Goal: Information Seeking & Learning: Learn about a topic

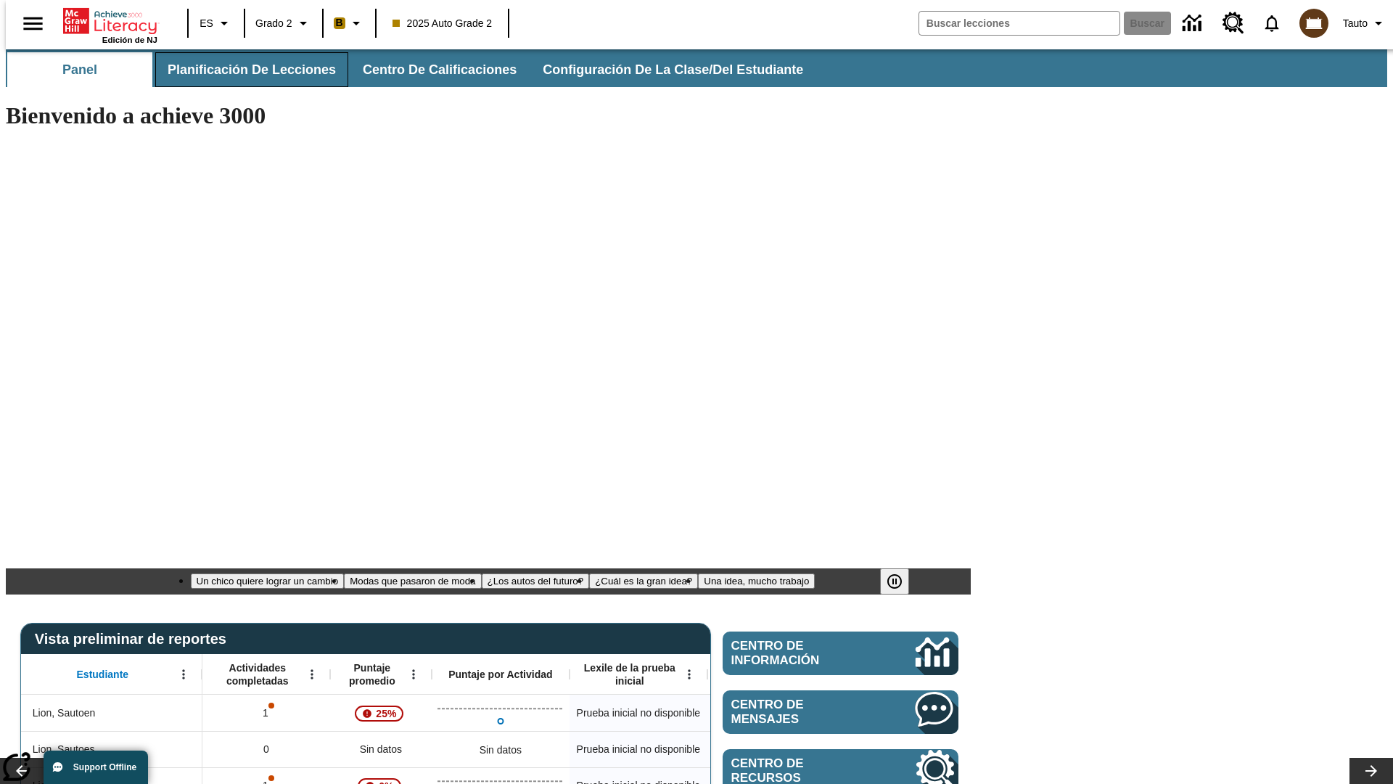
click at [243, 70] on span "Planificación de lecciones" at bounding box center [252, 70] width 168 height 17
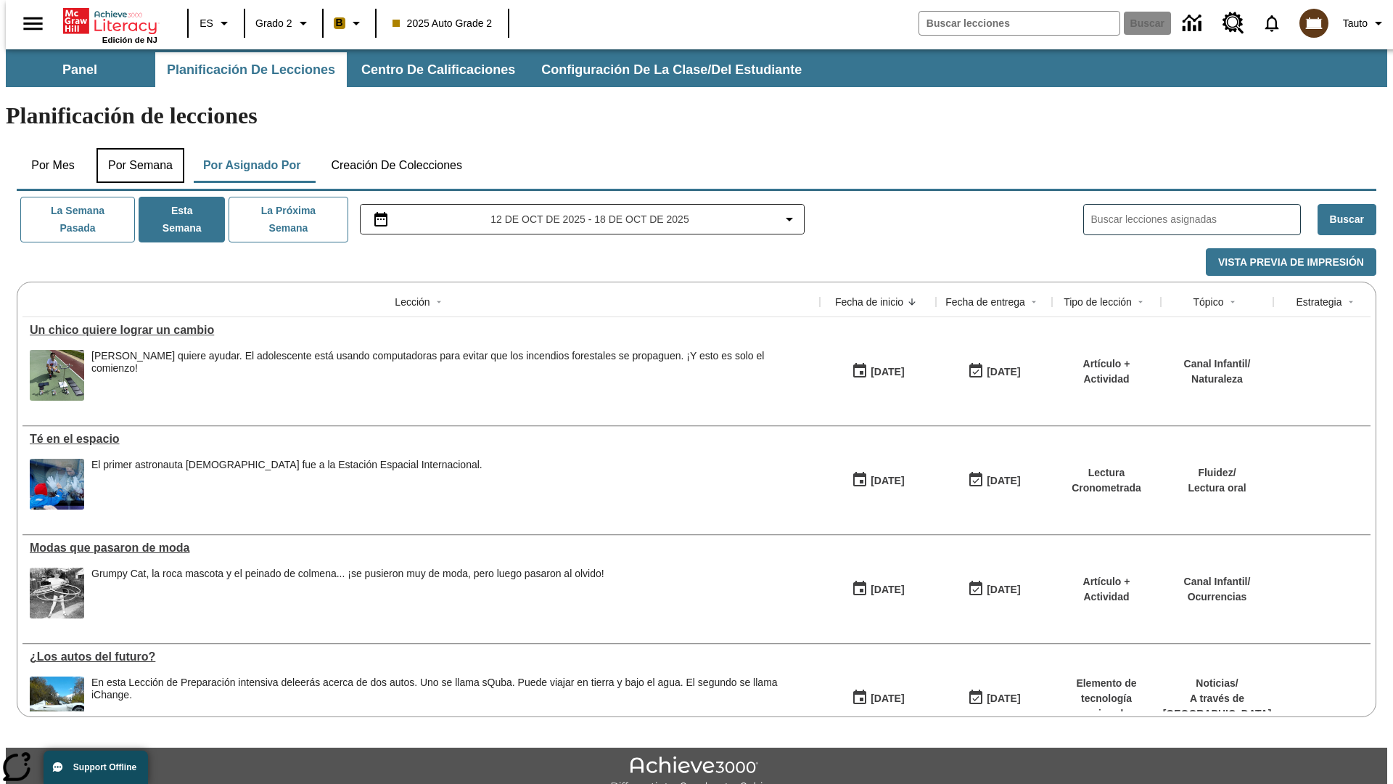
click at [136, 148] on button "Por semana" at bounding box center [141, 165] width 88 height 35
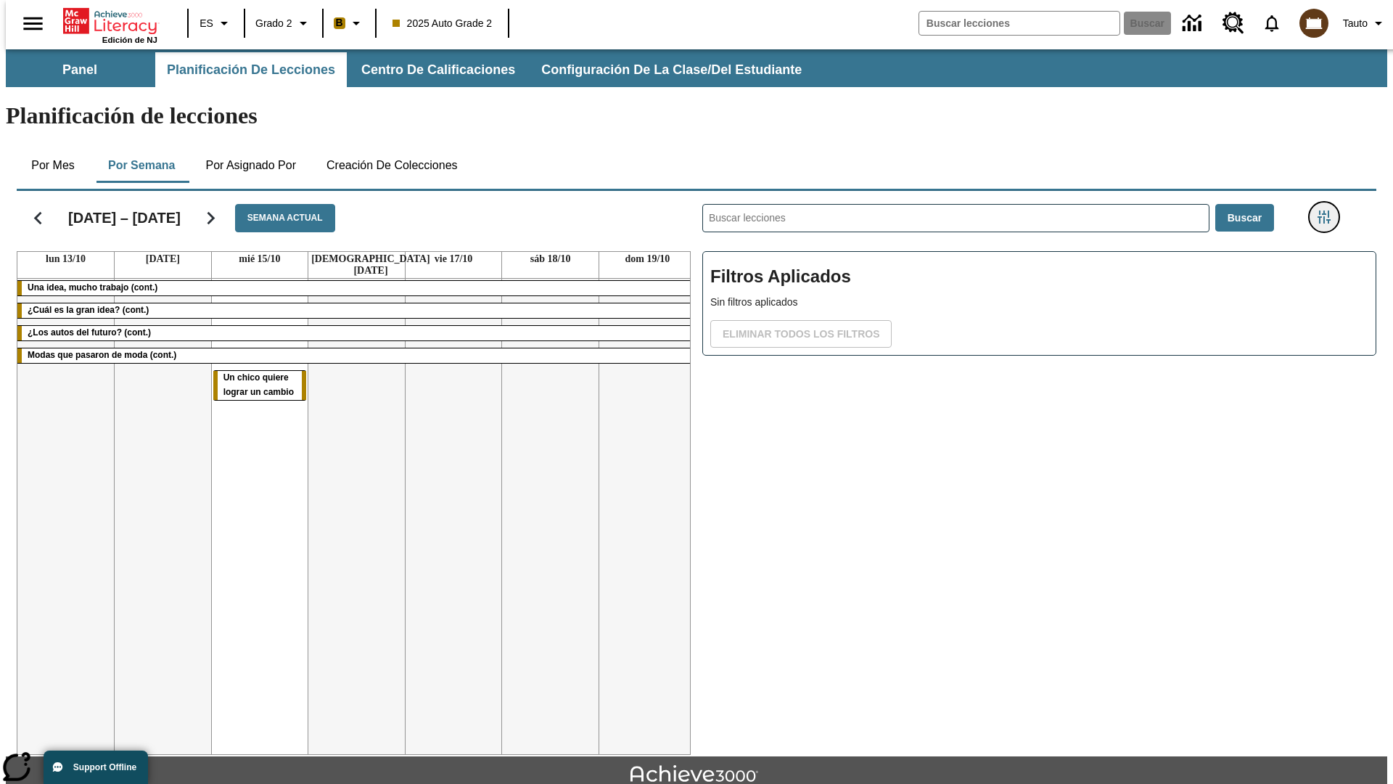
click at [1329, 210] on icon "Menú lateral de filtros" at bounding box center [1324, 216] width 13 height 13
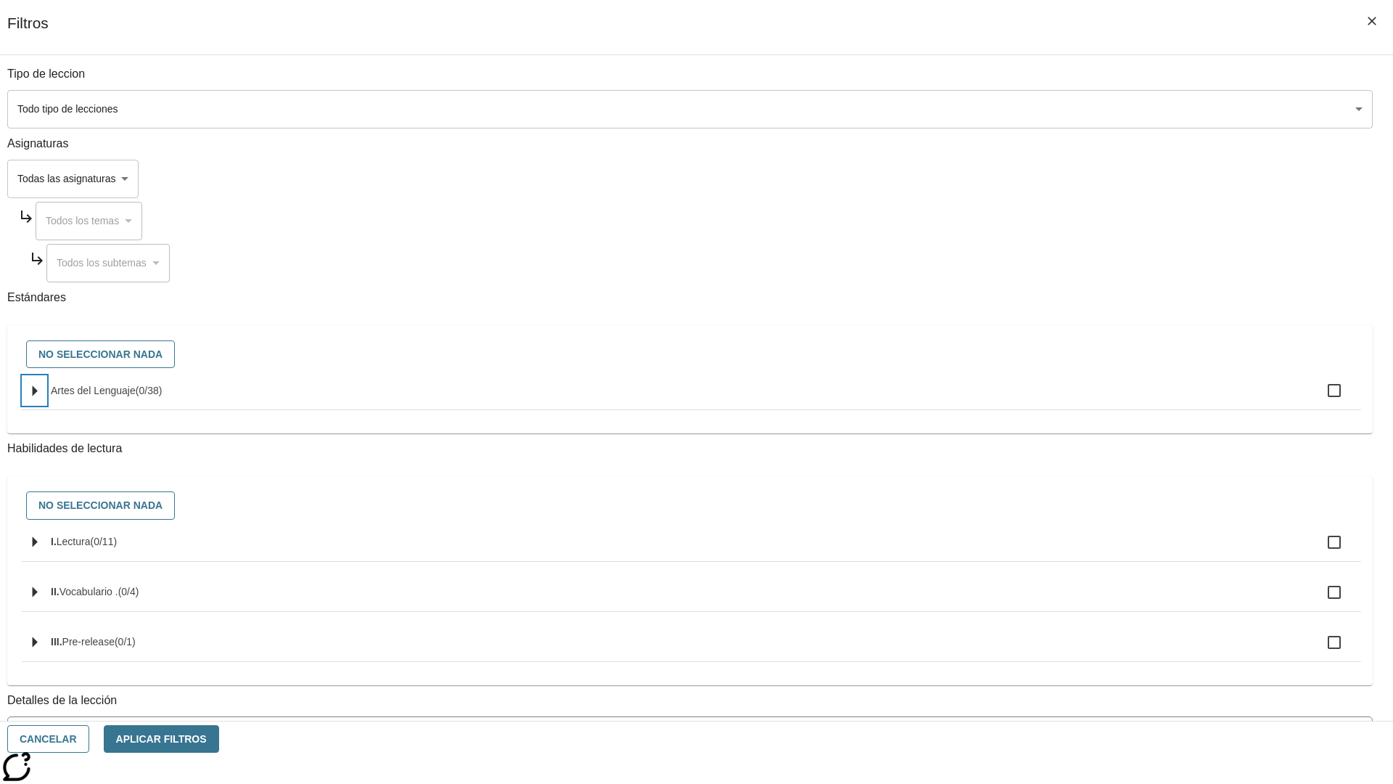
click at [38, 396] on icon "Seleccione estándares" at bounding box center [35, 390] width 5 height 11
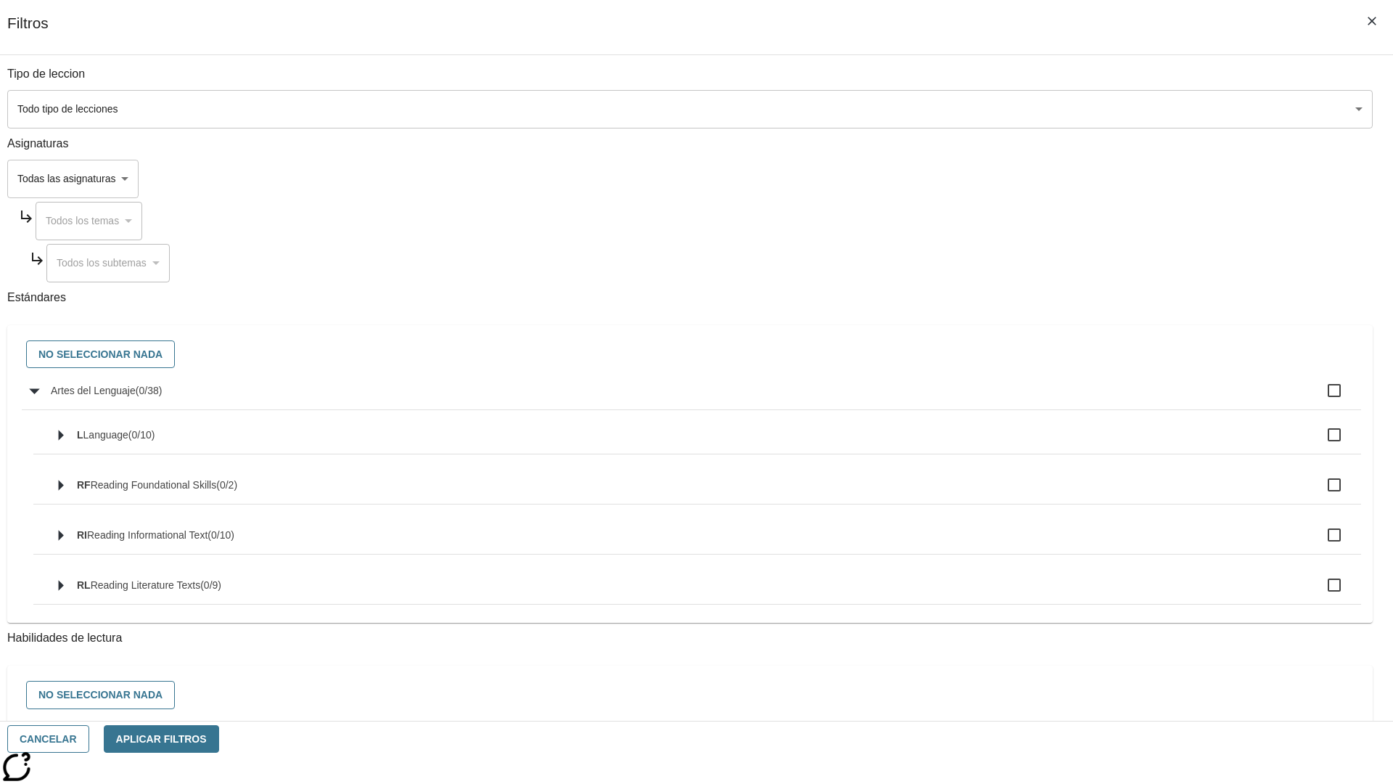
click at [1055, 398] on label "Artes del Lenguaje ( 0 / 38 )" at bounding box center [700, 390] width 1299 height 30
click at [1319, 398] on input "Artes del Lenguaje ( 0 / 38 )" at bounding box center [1334, 390] width 30 height 30
checkbox input "true"
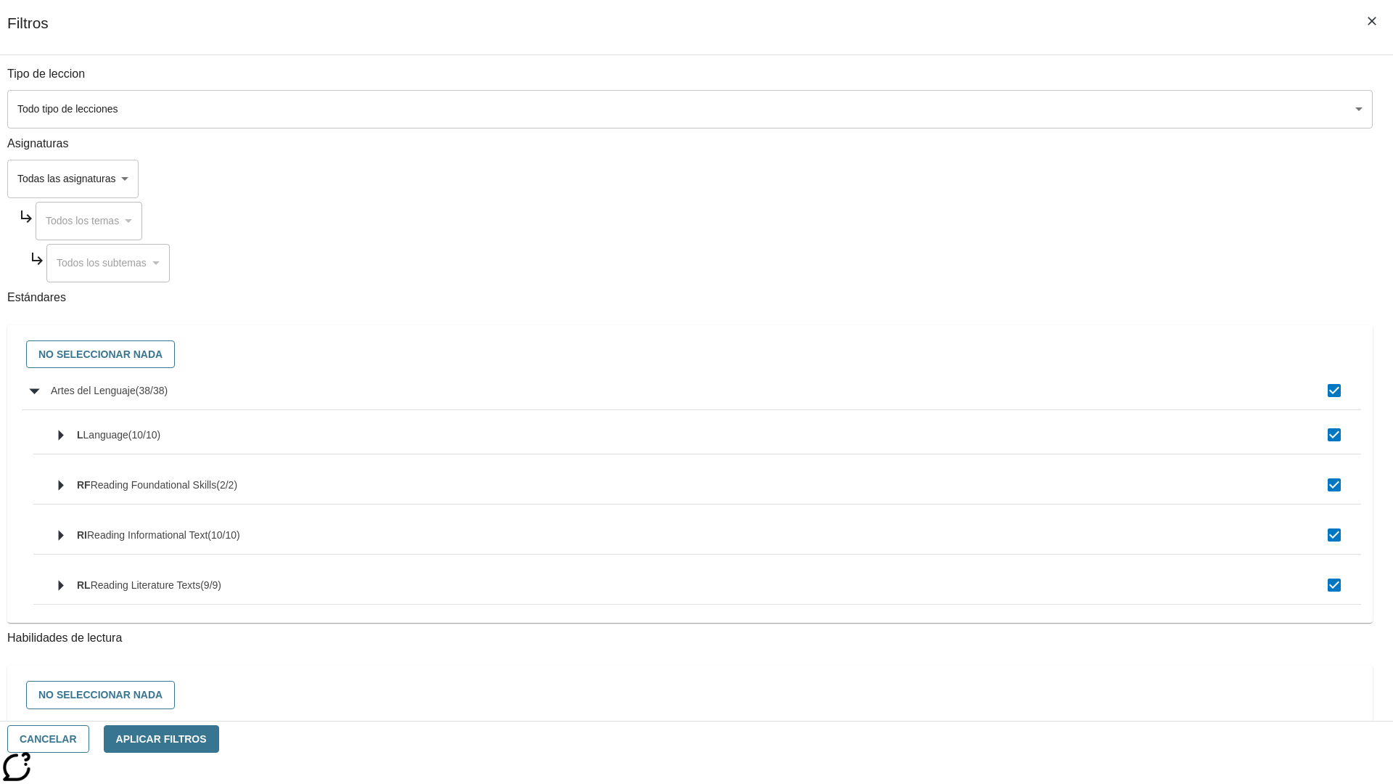
checkbox input "true"
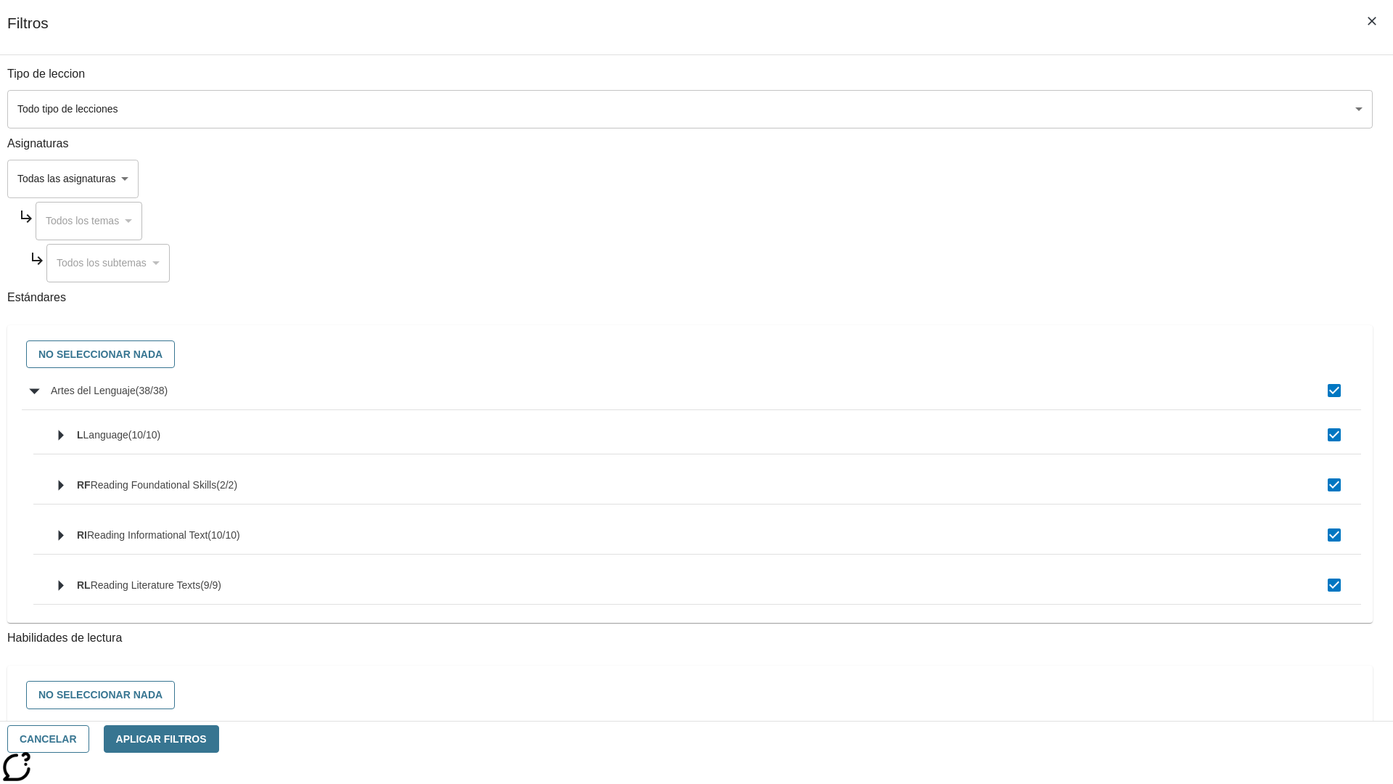
checkbox input "true"
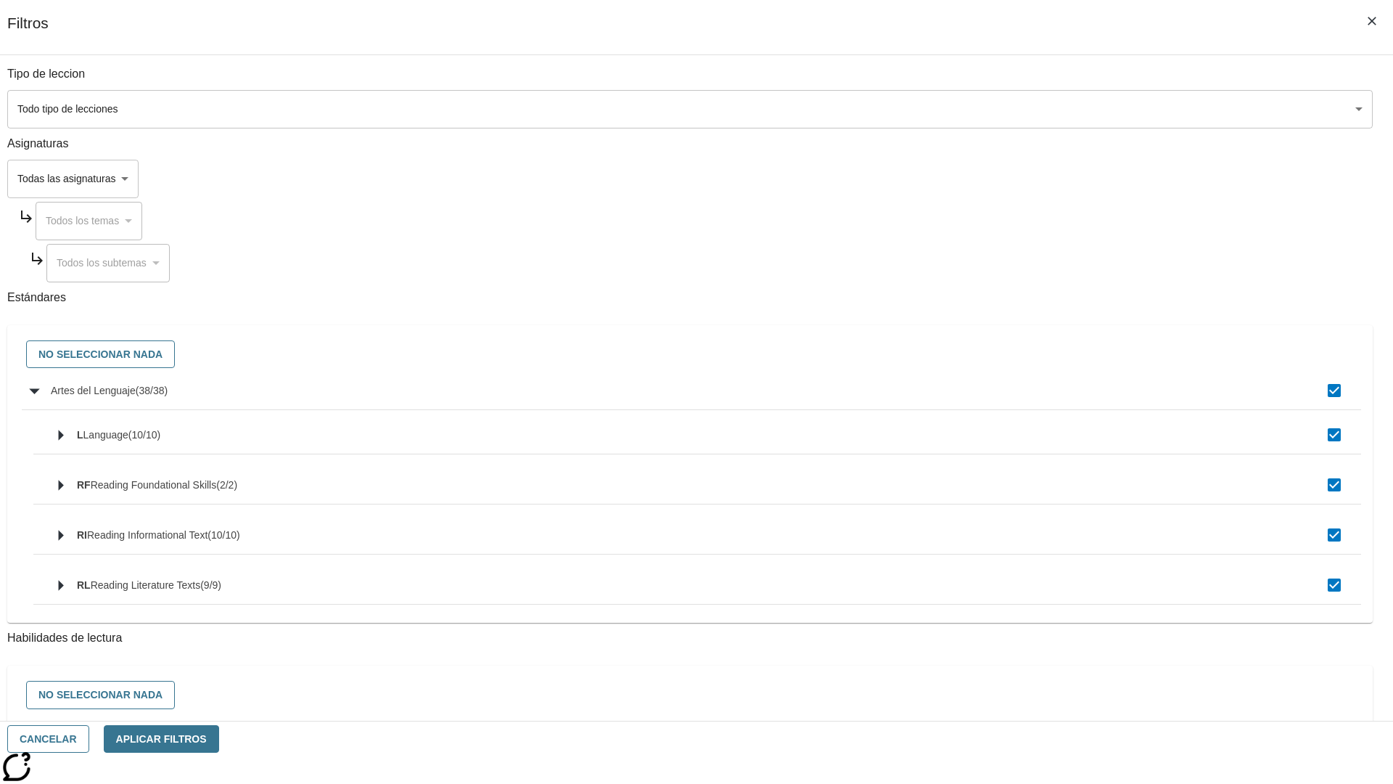
checkbox input "true"
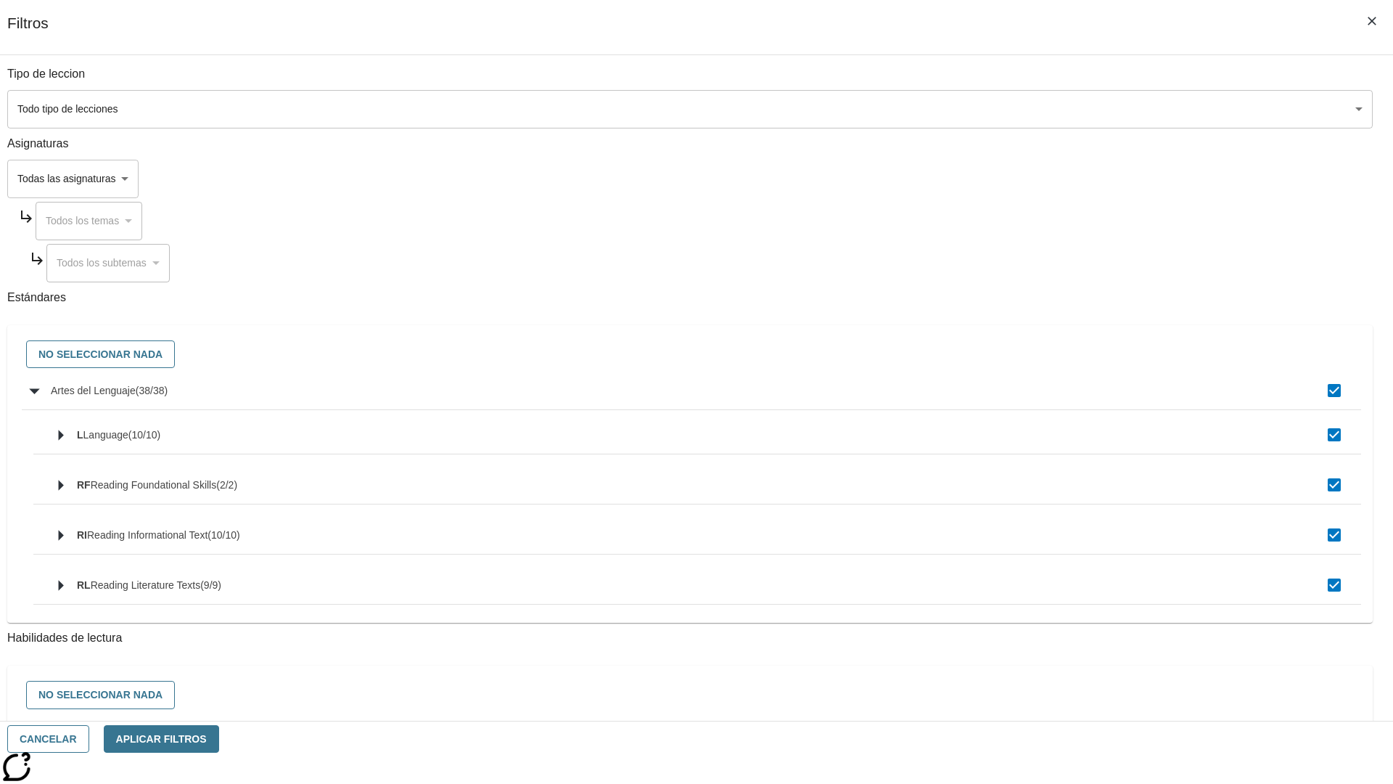
checkbox input "true"
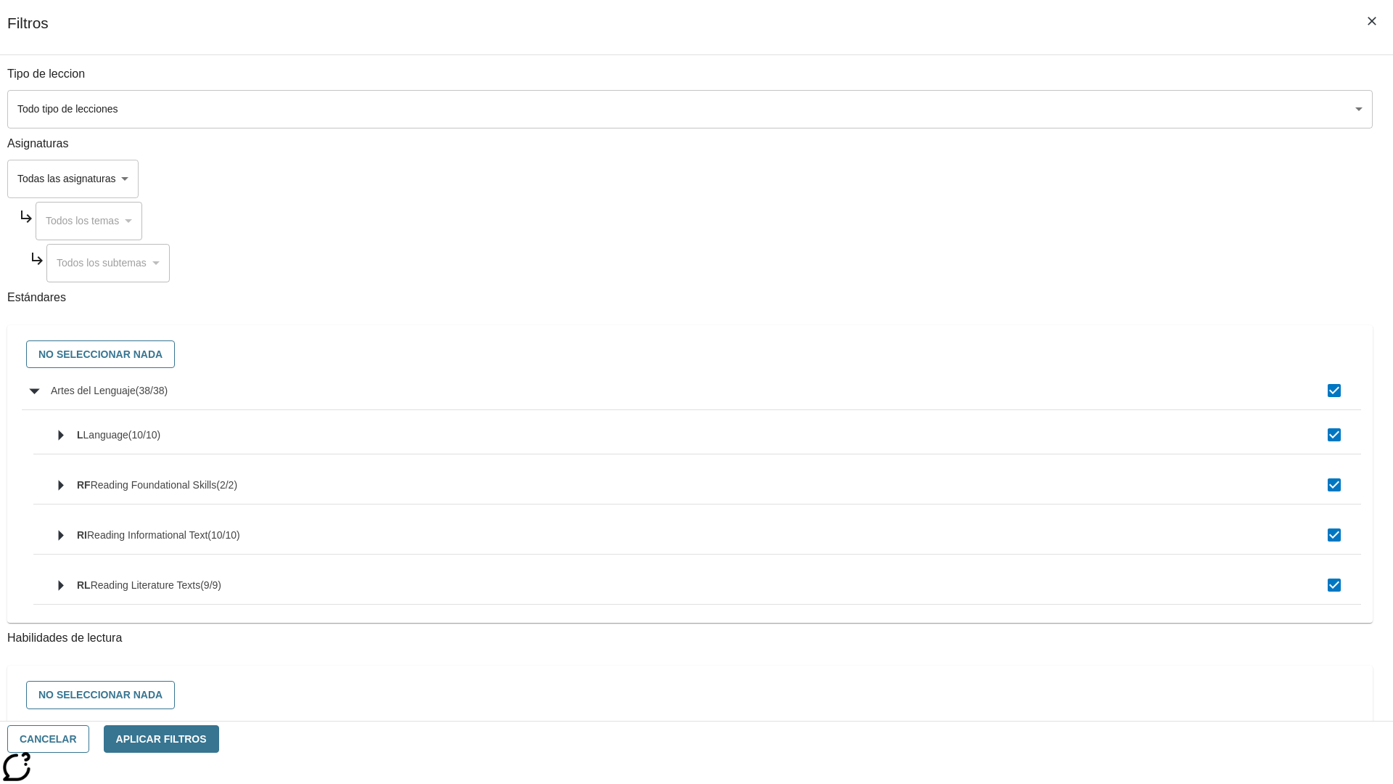
checkbox input "true"
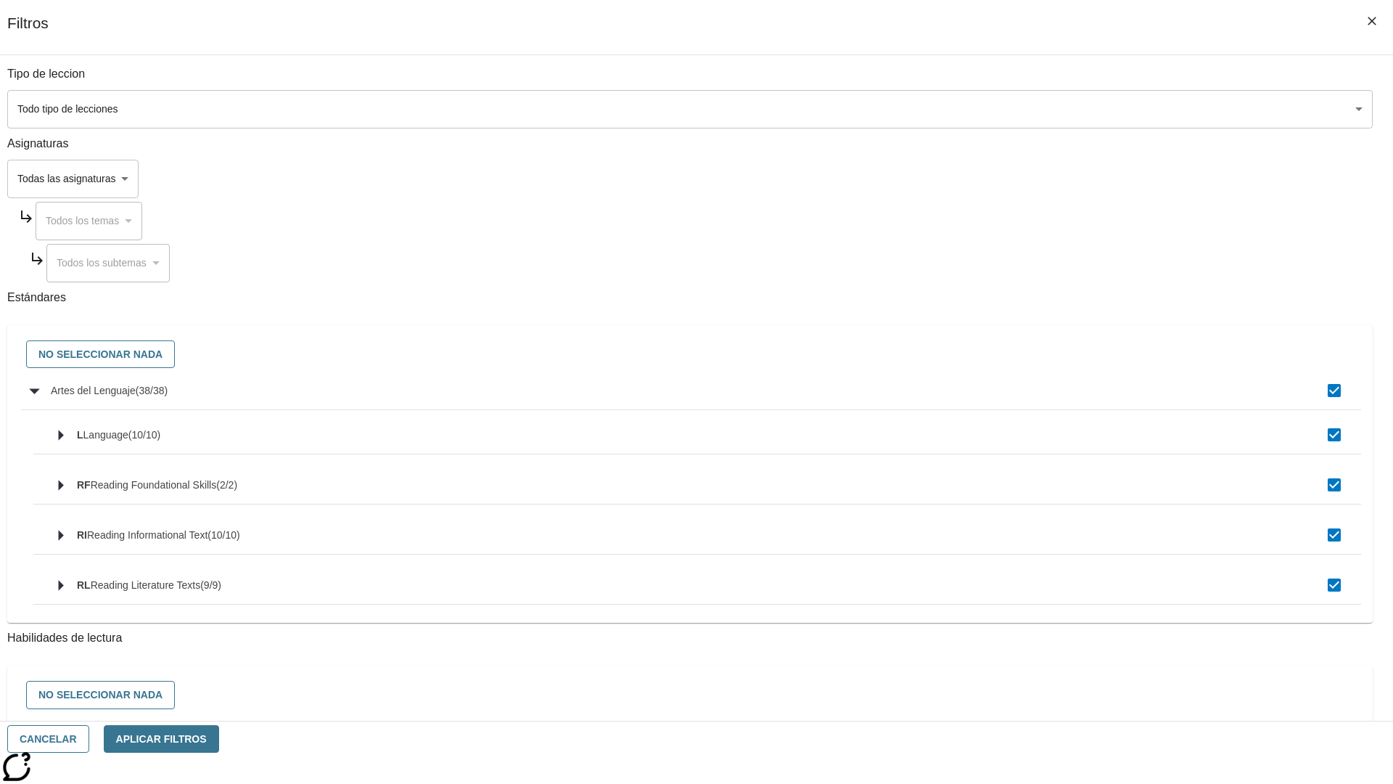
checkbox input "true"
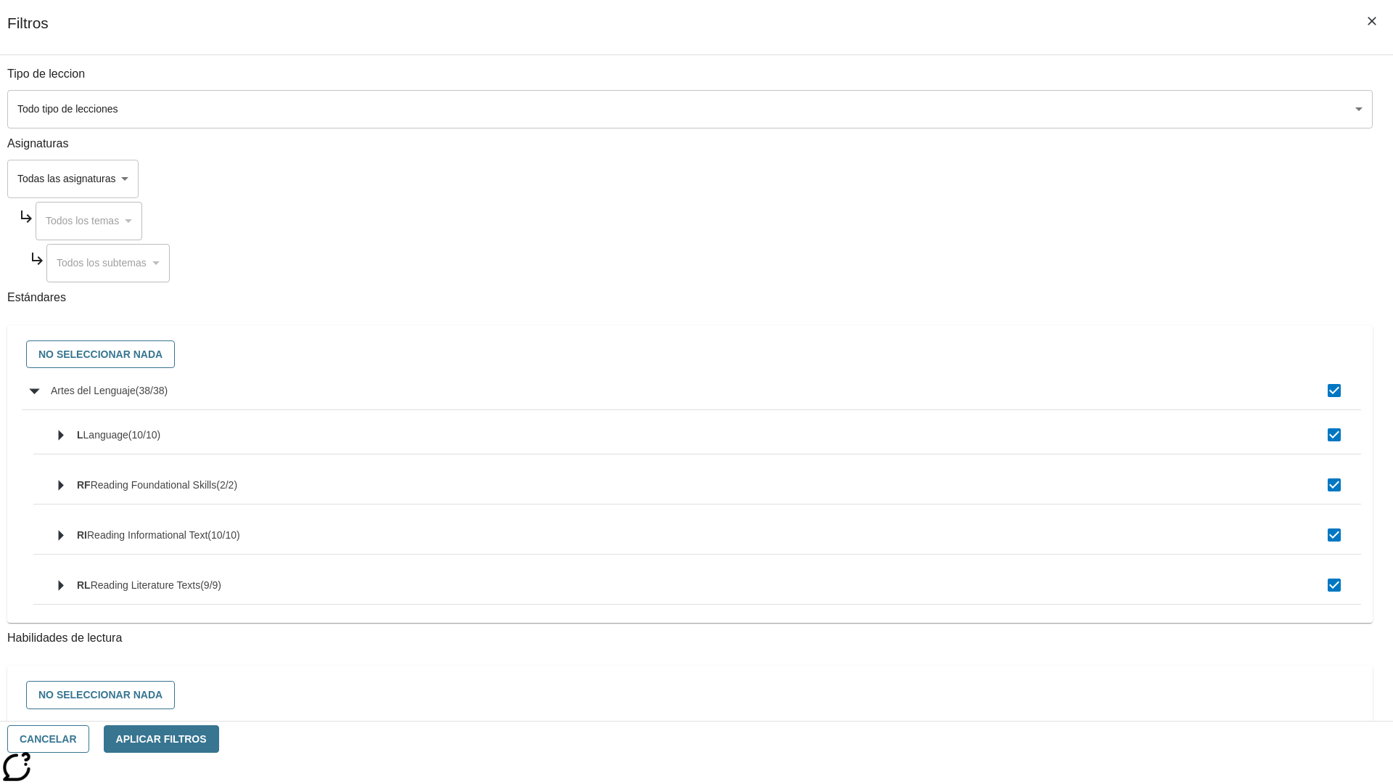
checkbox input "true"
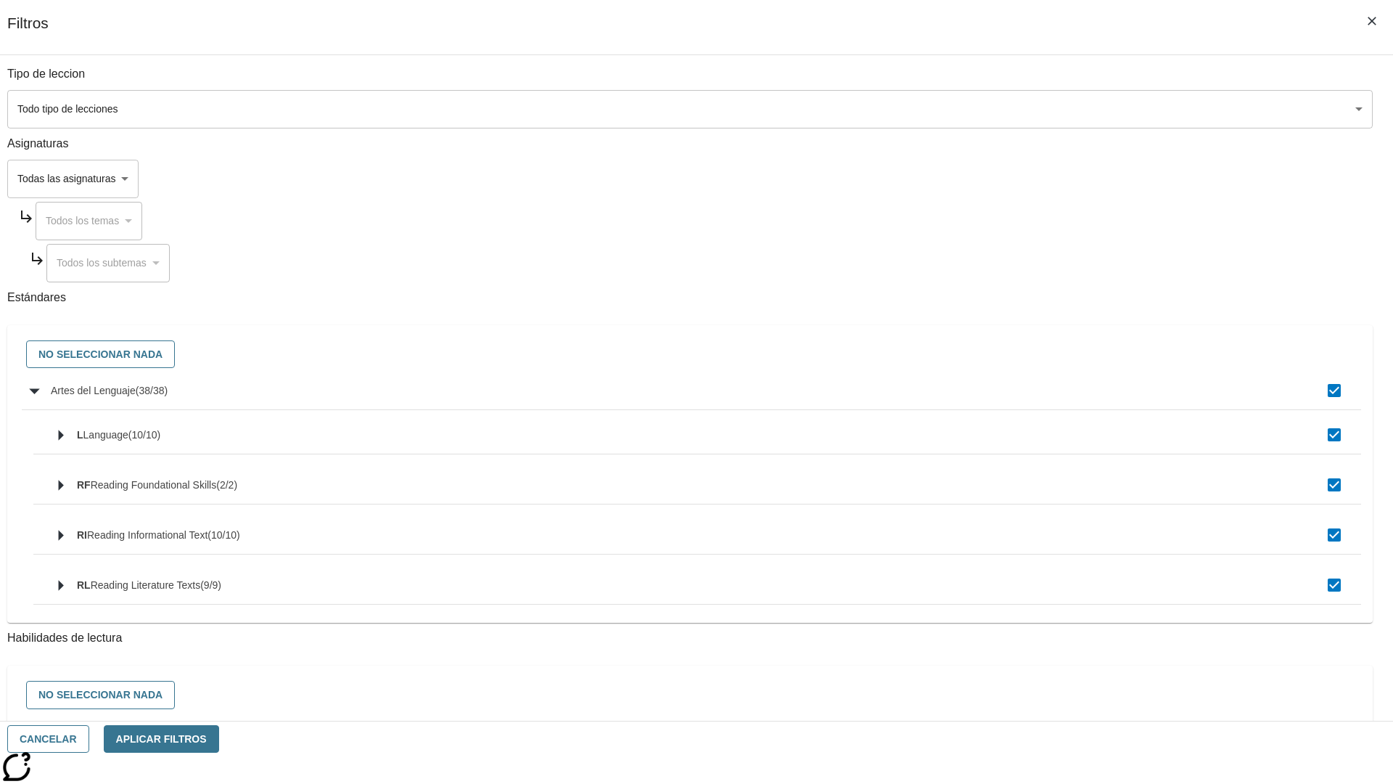
checkbox input "true"
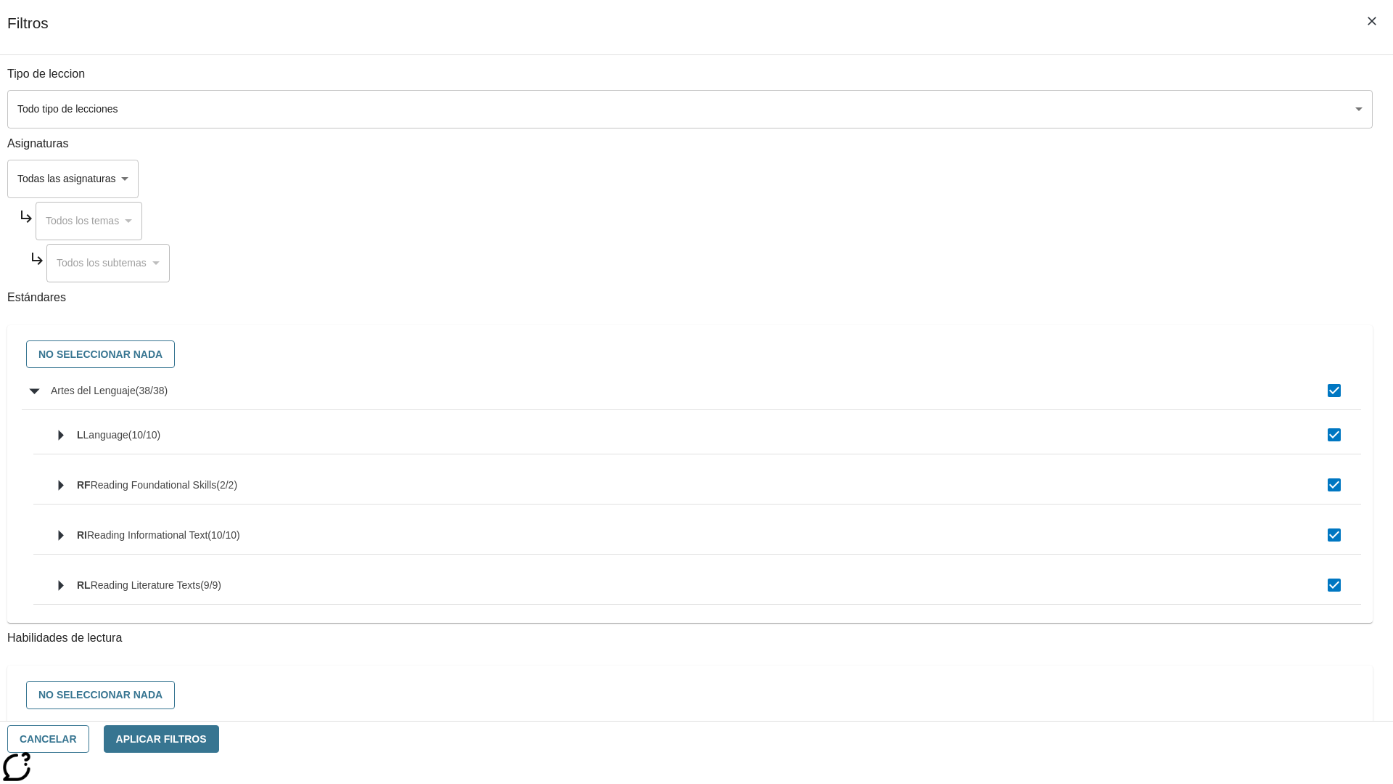
checkbox input "true"
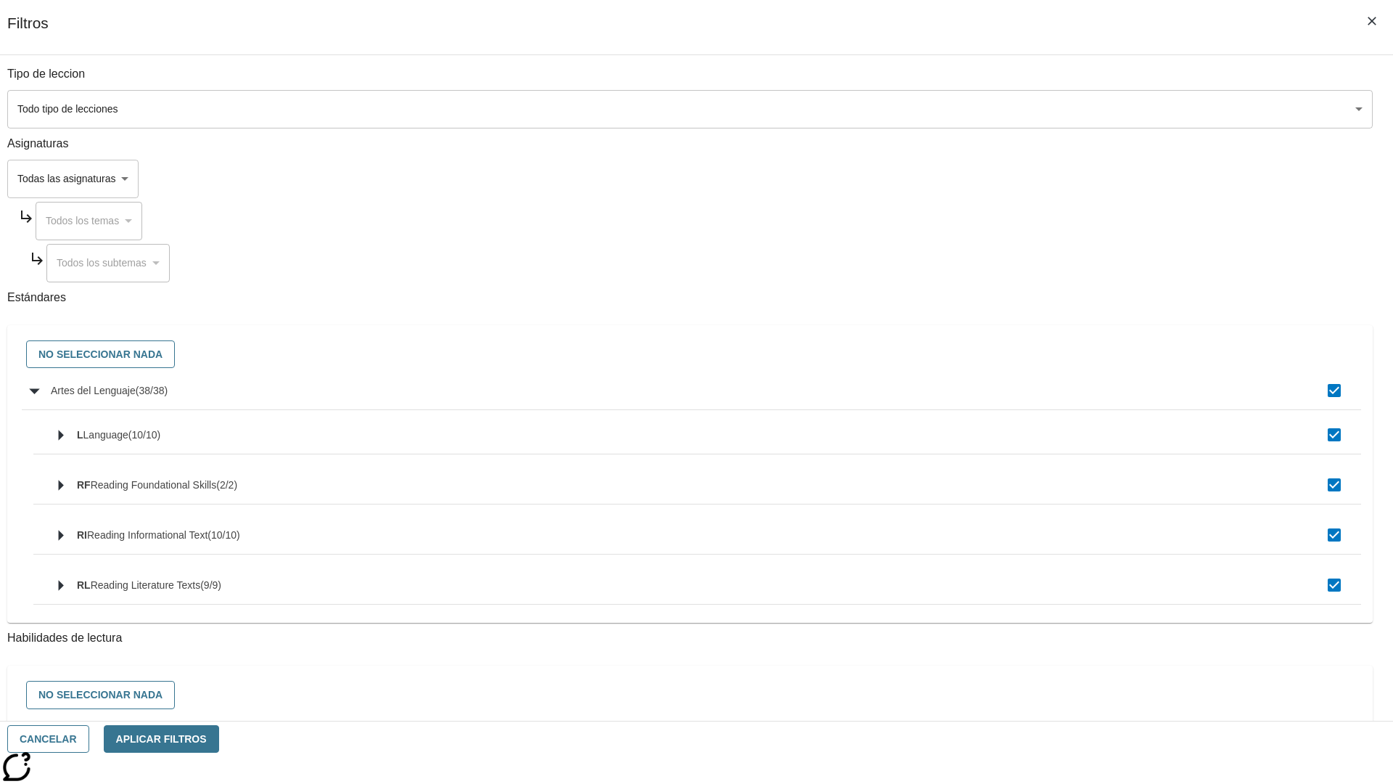
checkbox input "true"
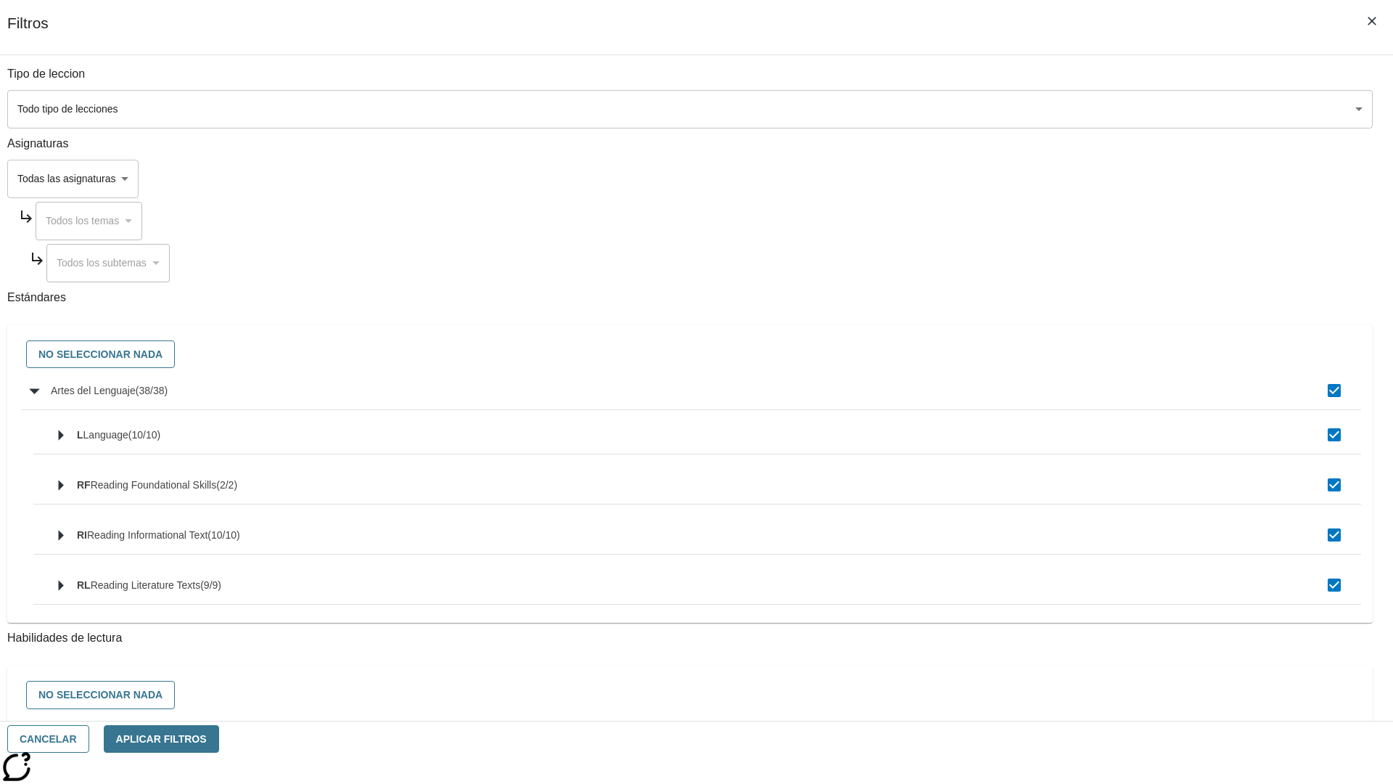
checkbox input "true"
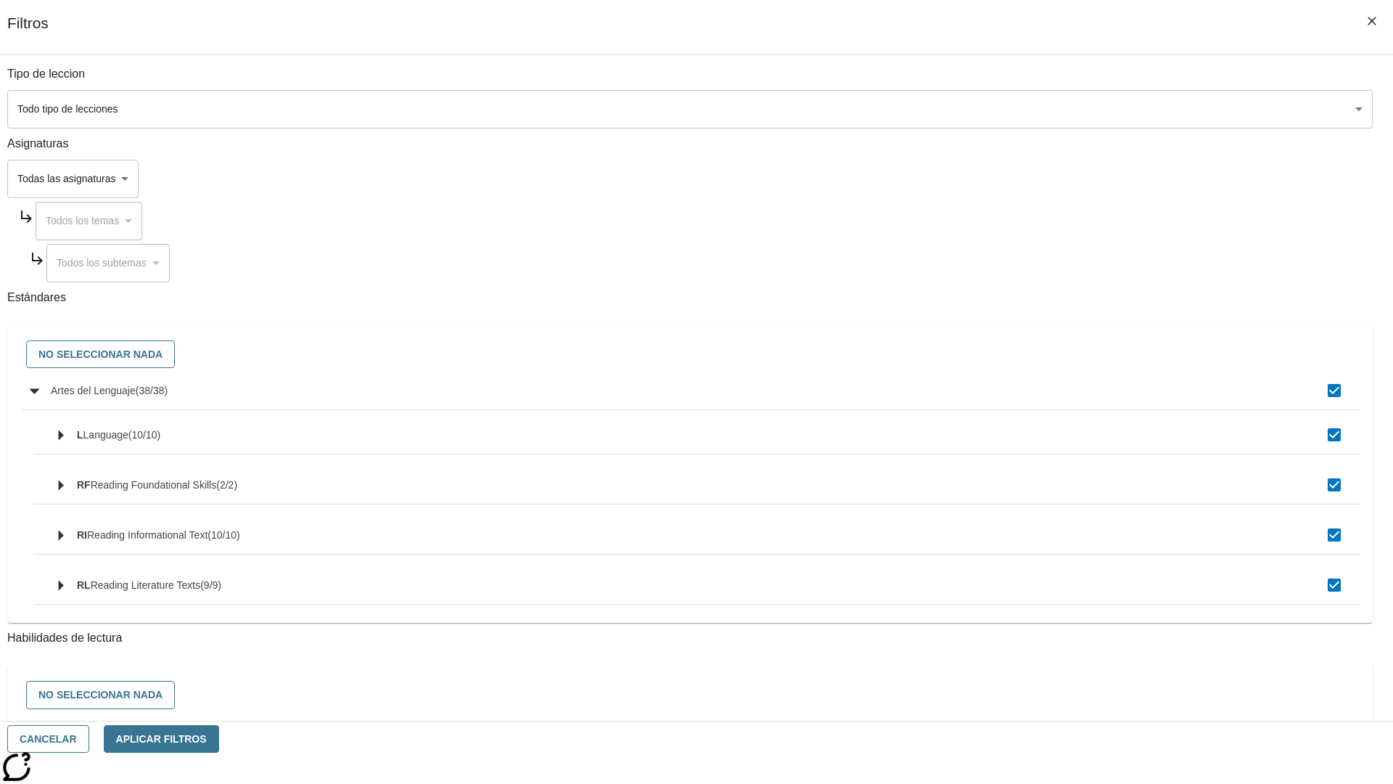
checkbox input "true"
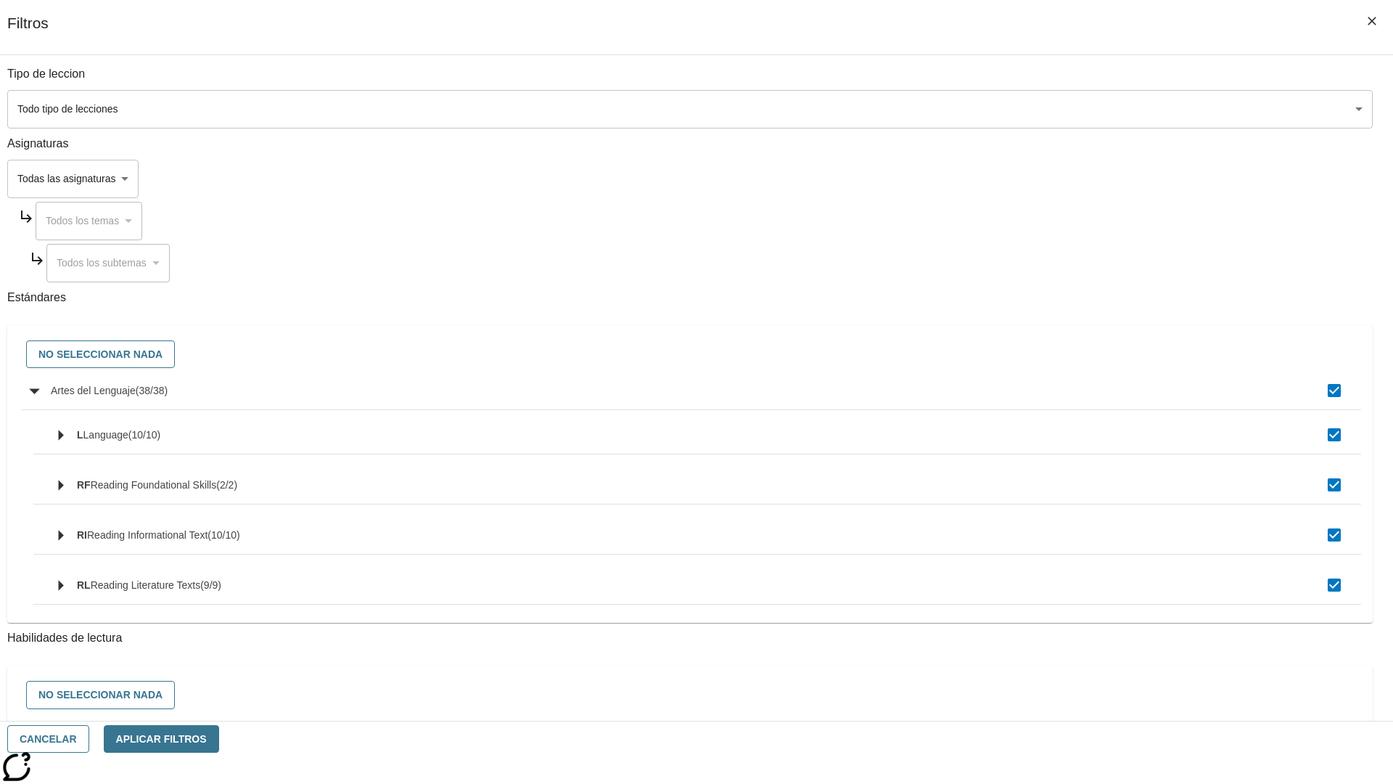
checkbox input "true"
click at [175, 355] on button "No seleccionar nada" at bounding box center [100, 354] width 149 height 28
checkbox input "false"
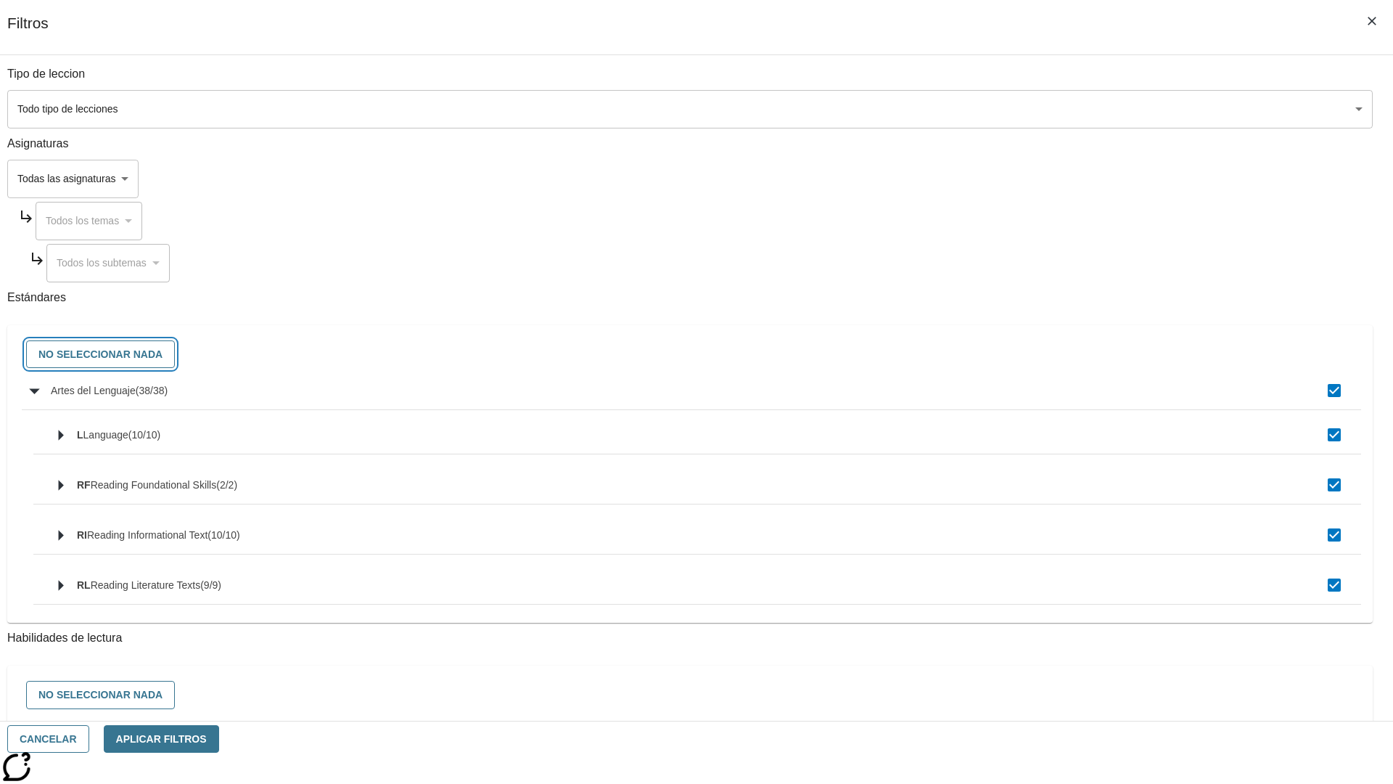
checkbox input "false"
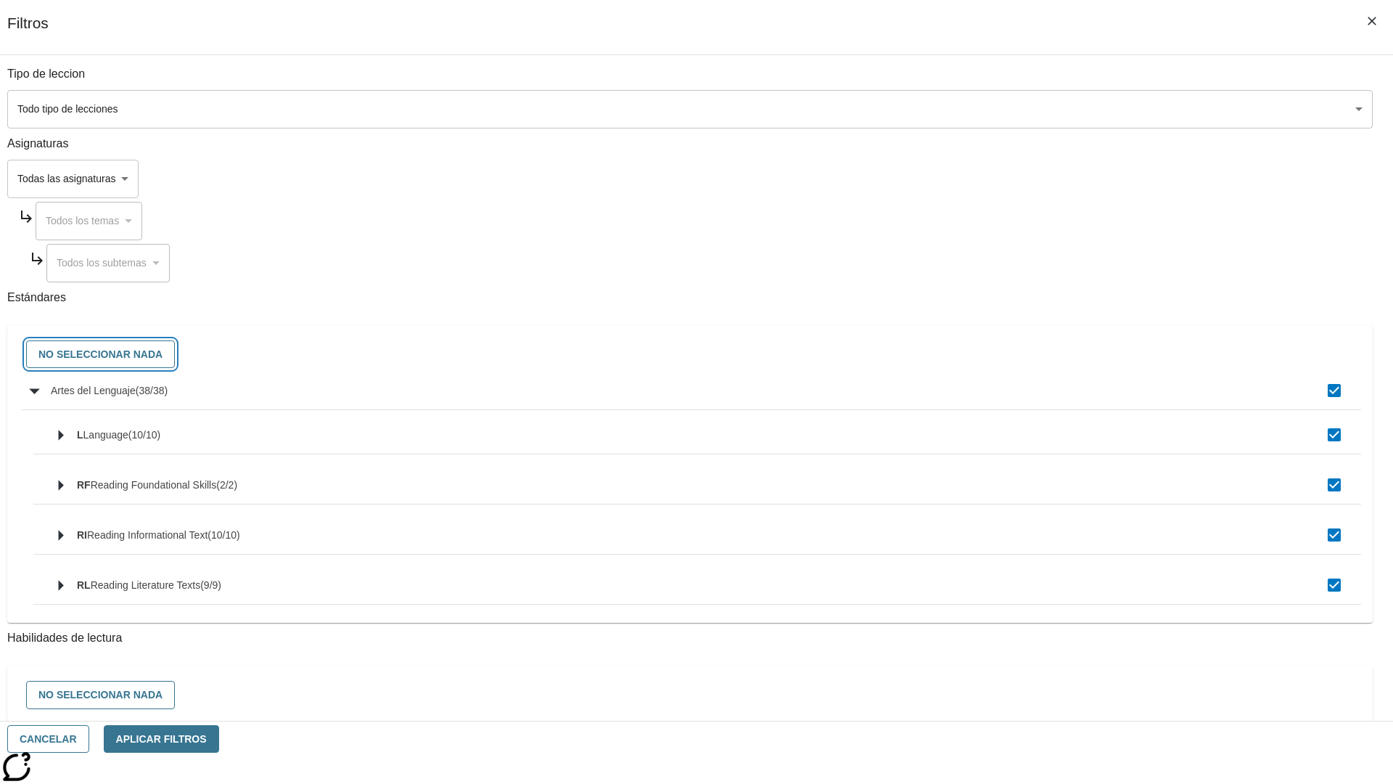
checkbox input "false"
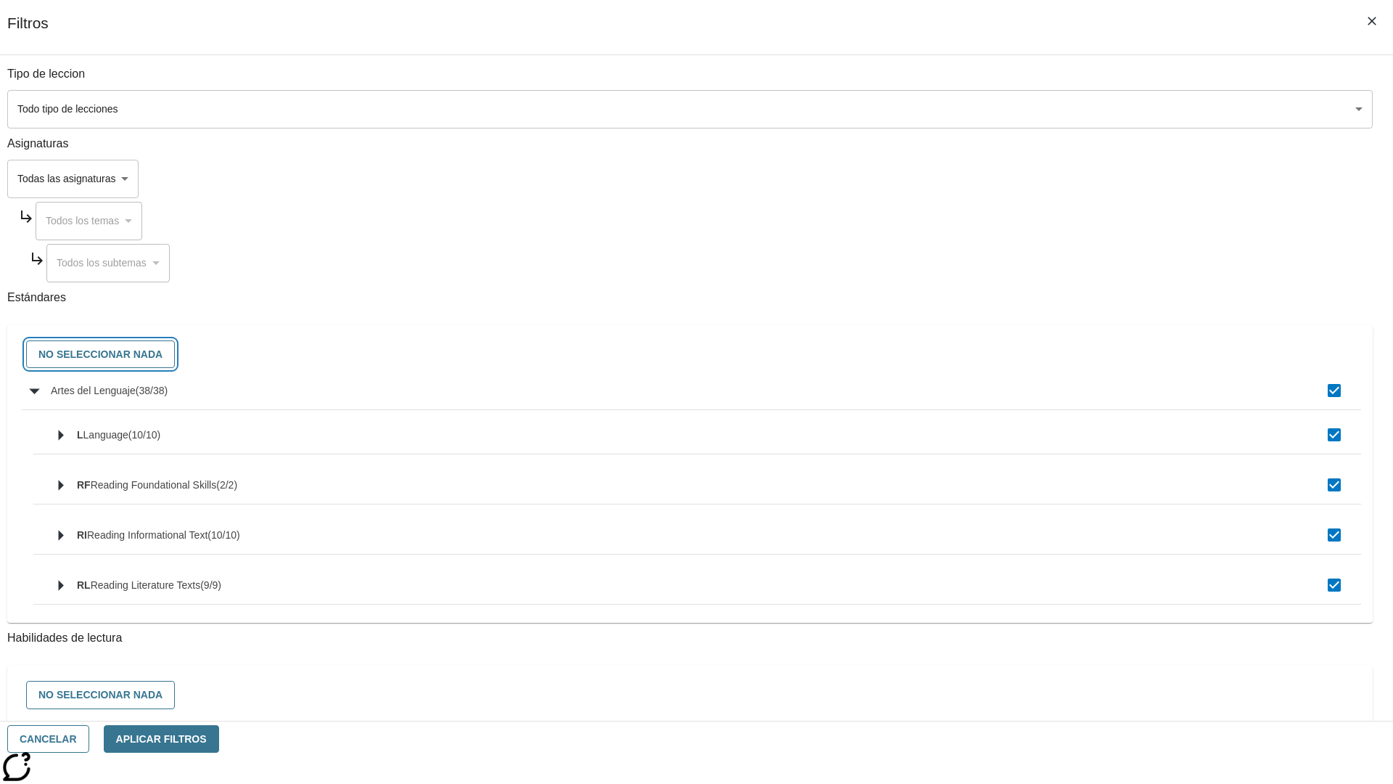
checkbox input "false"
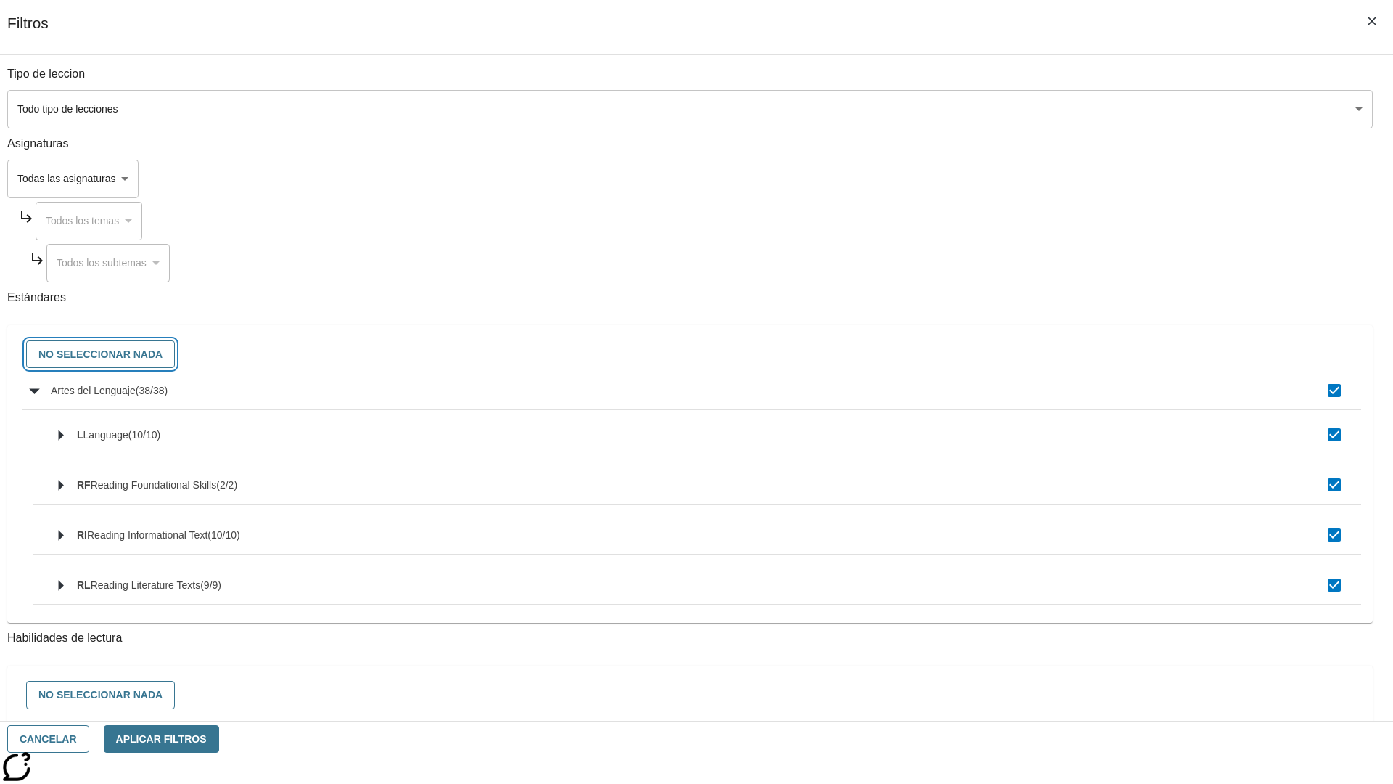
checkbox input "false"
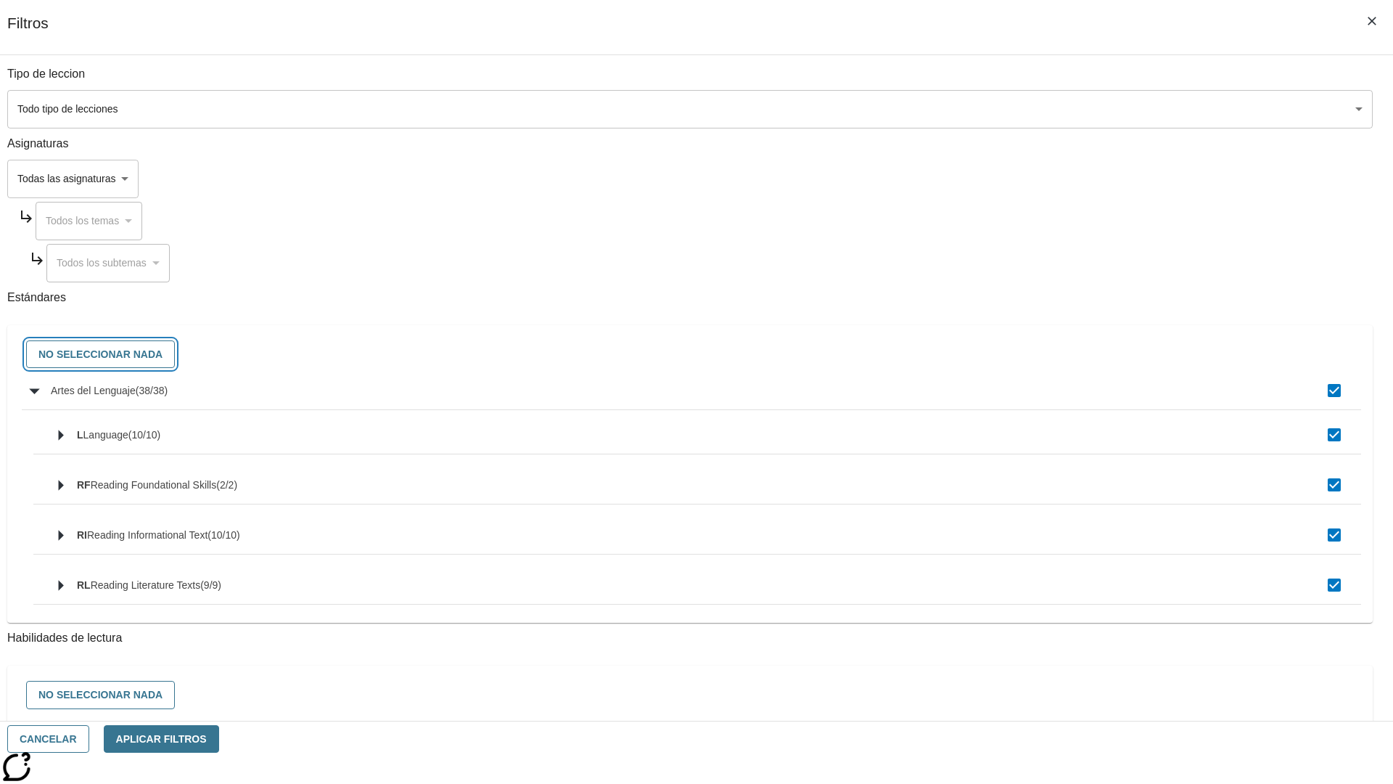
checkbox input "false"
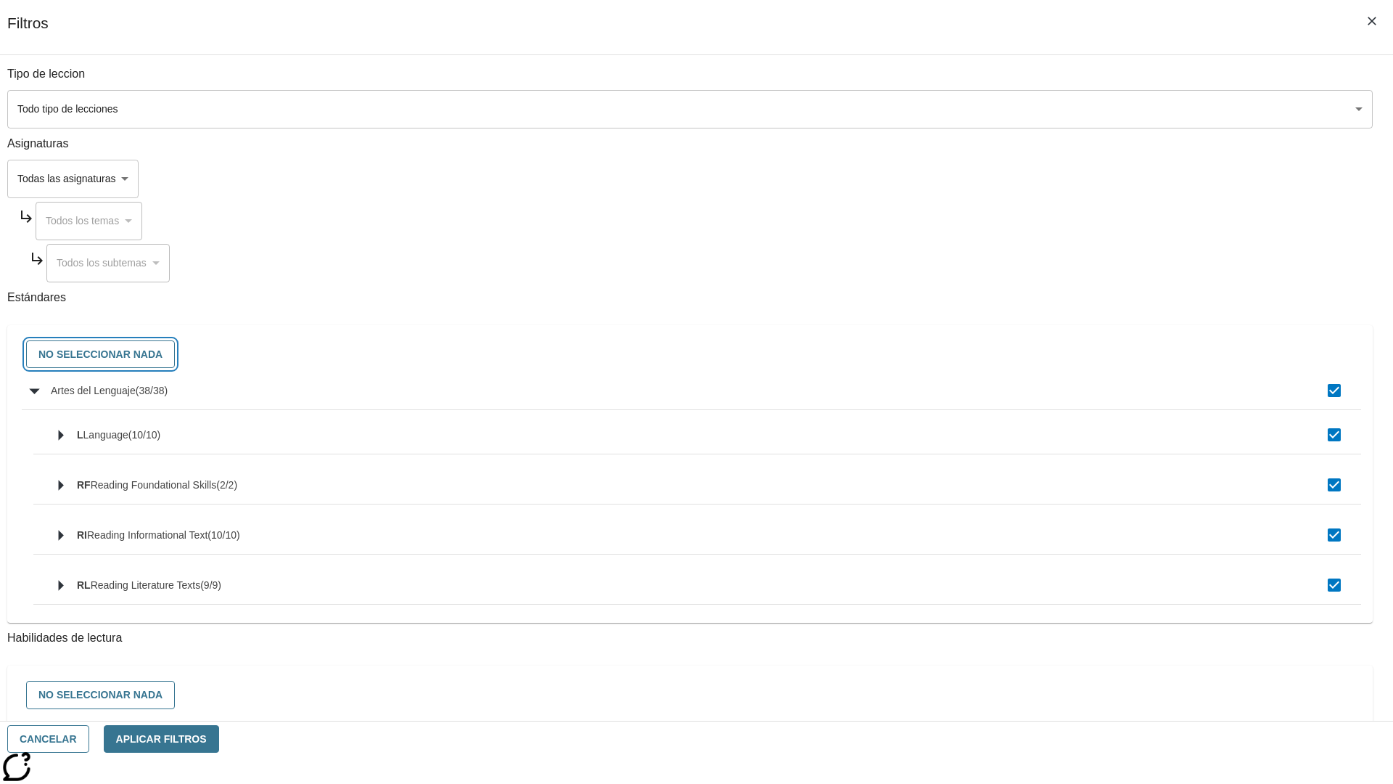
checkbox input "false"
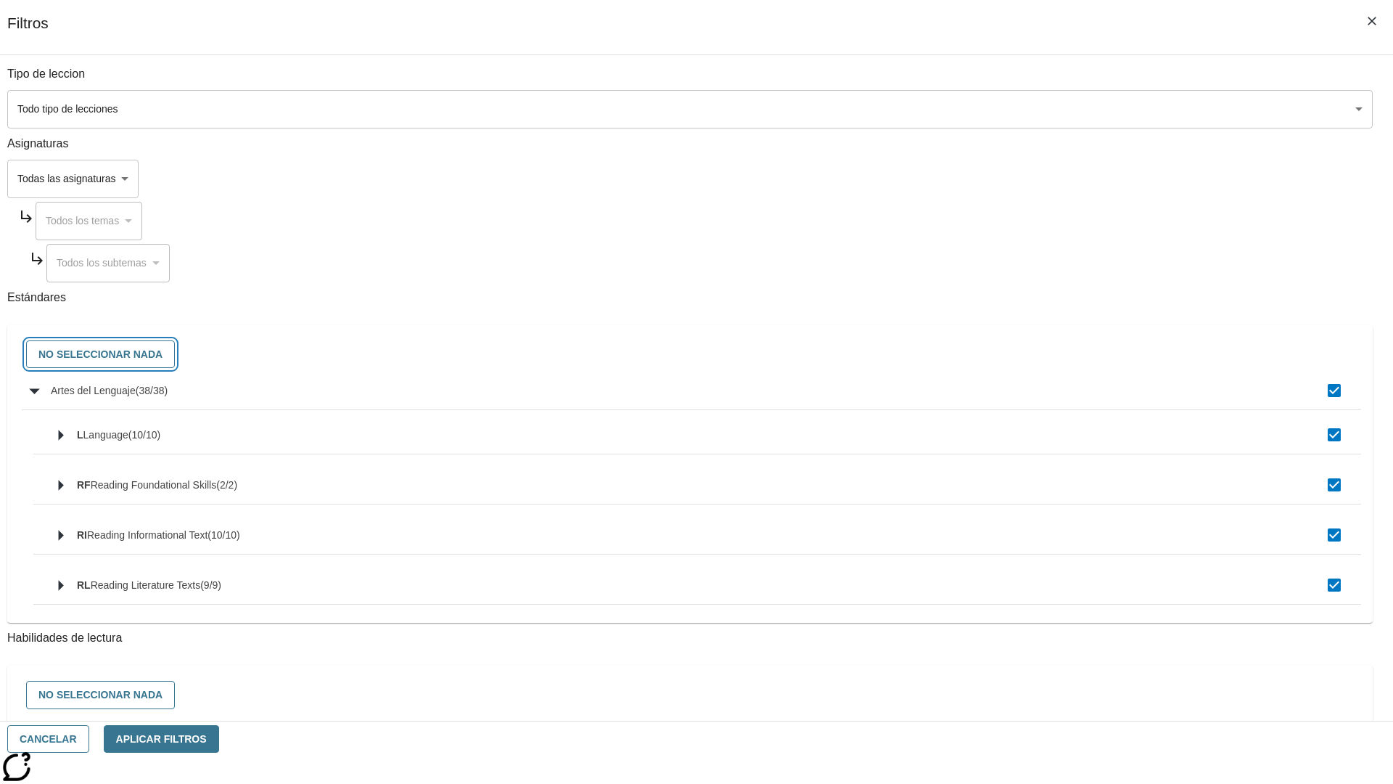
checkbox input "false"
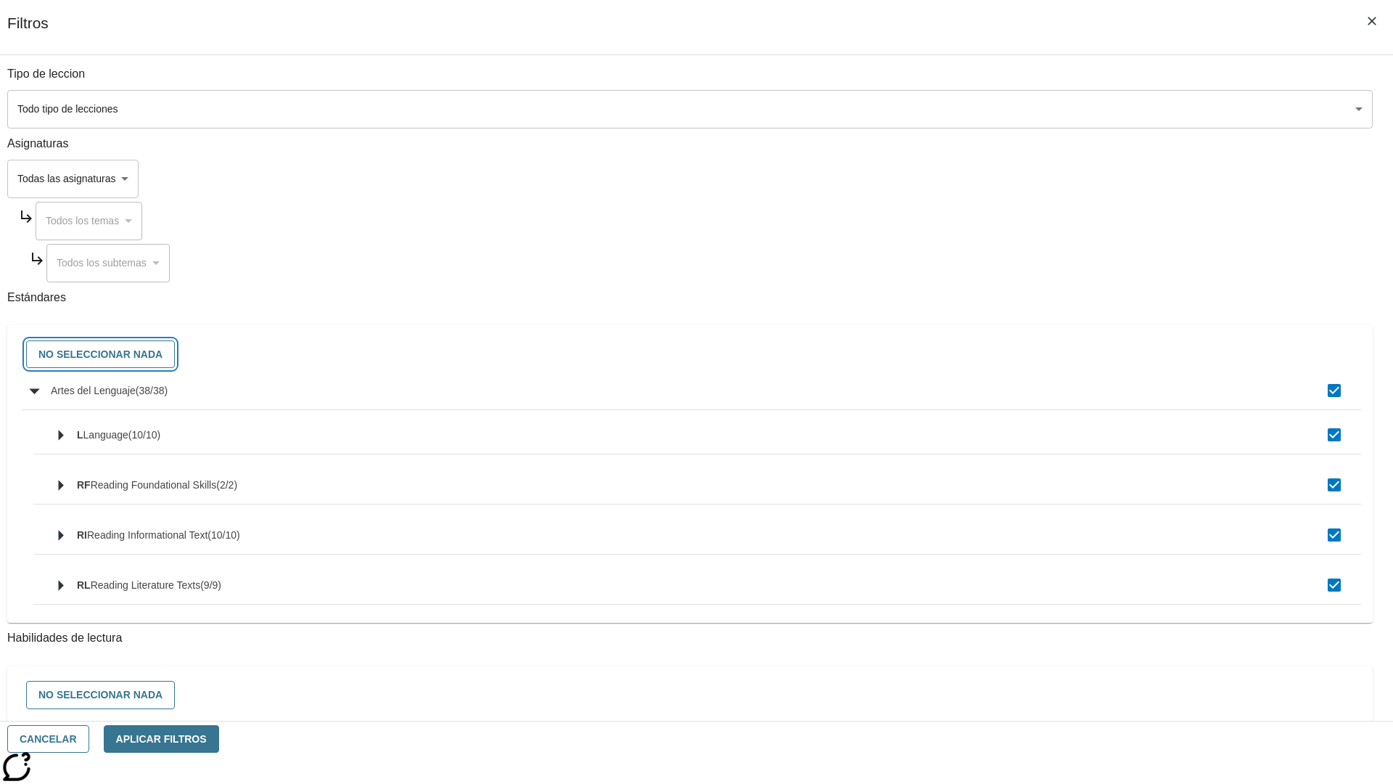
checkbox input "false"
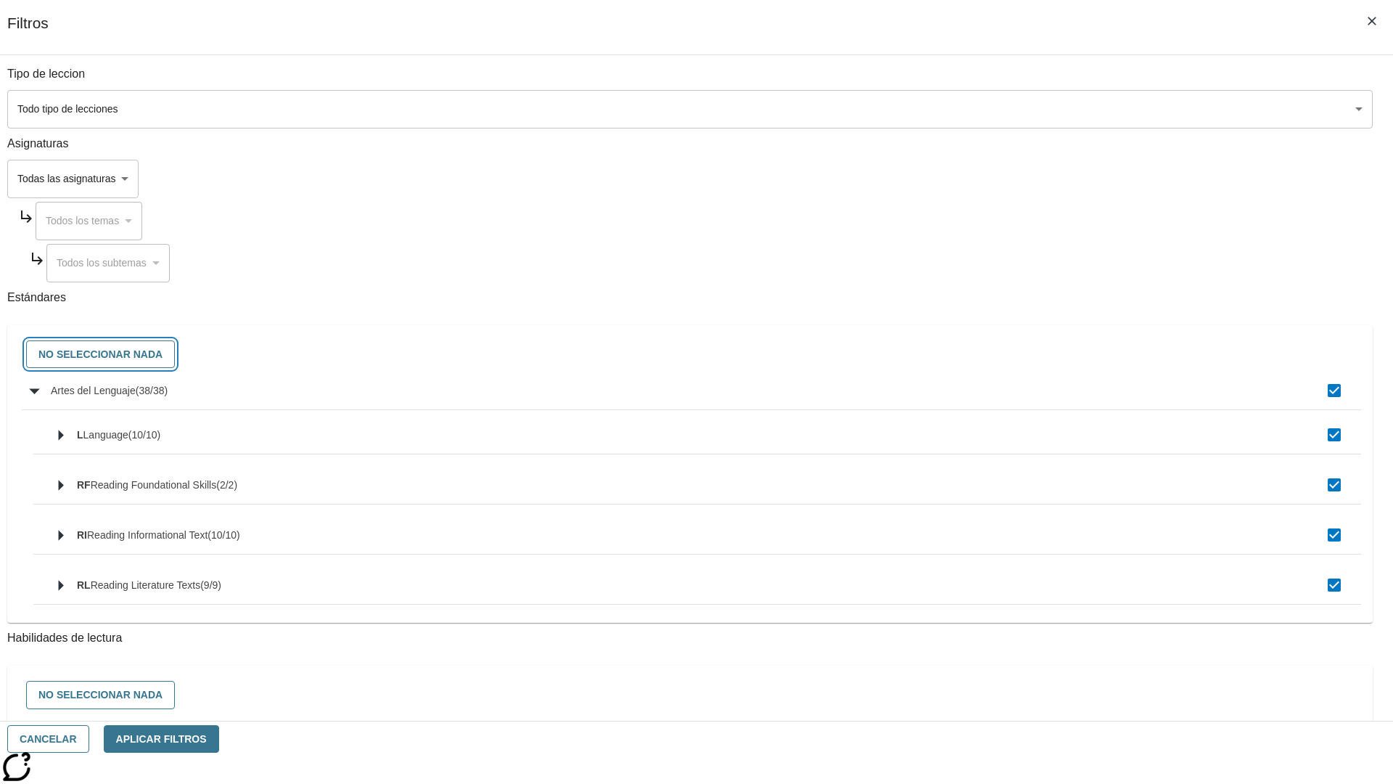
checkbox input "false"
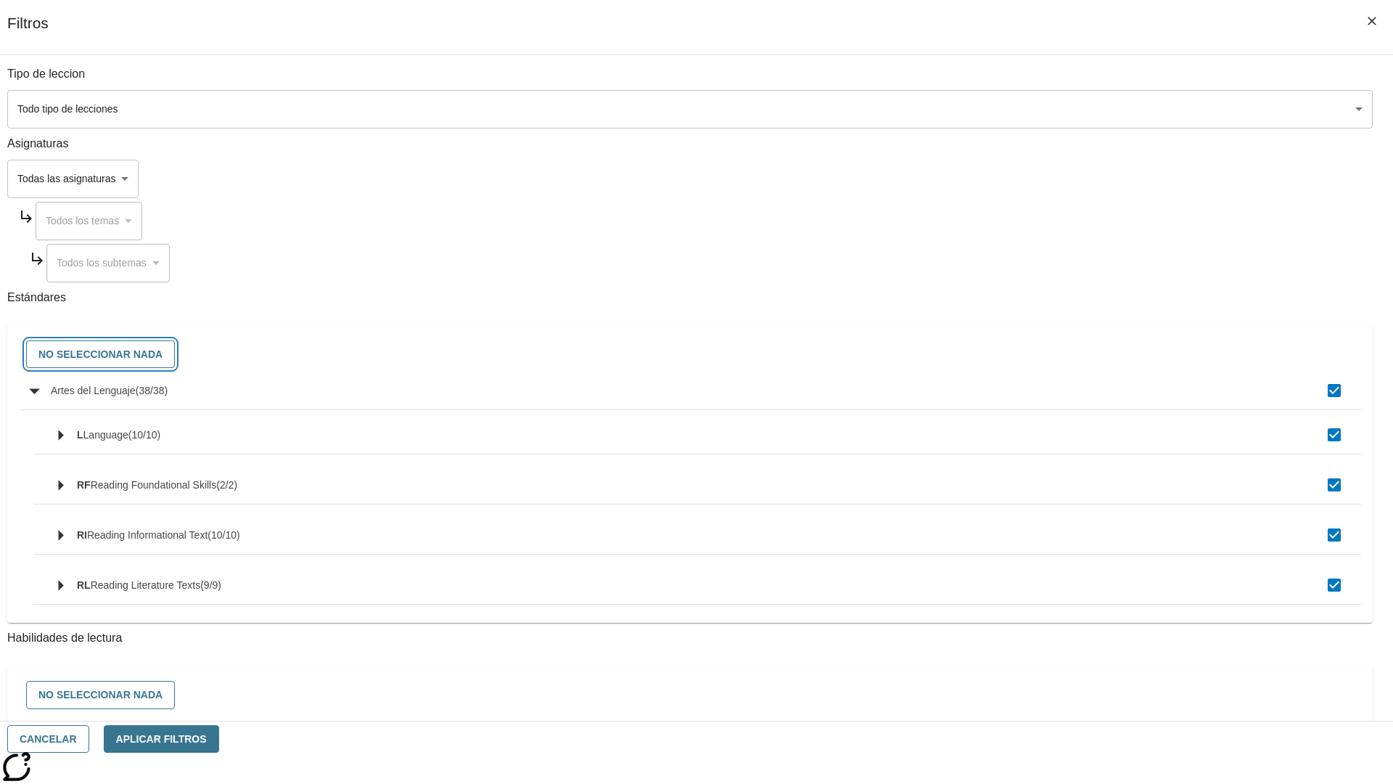
checkbox input "false"
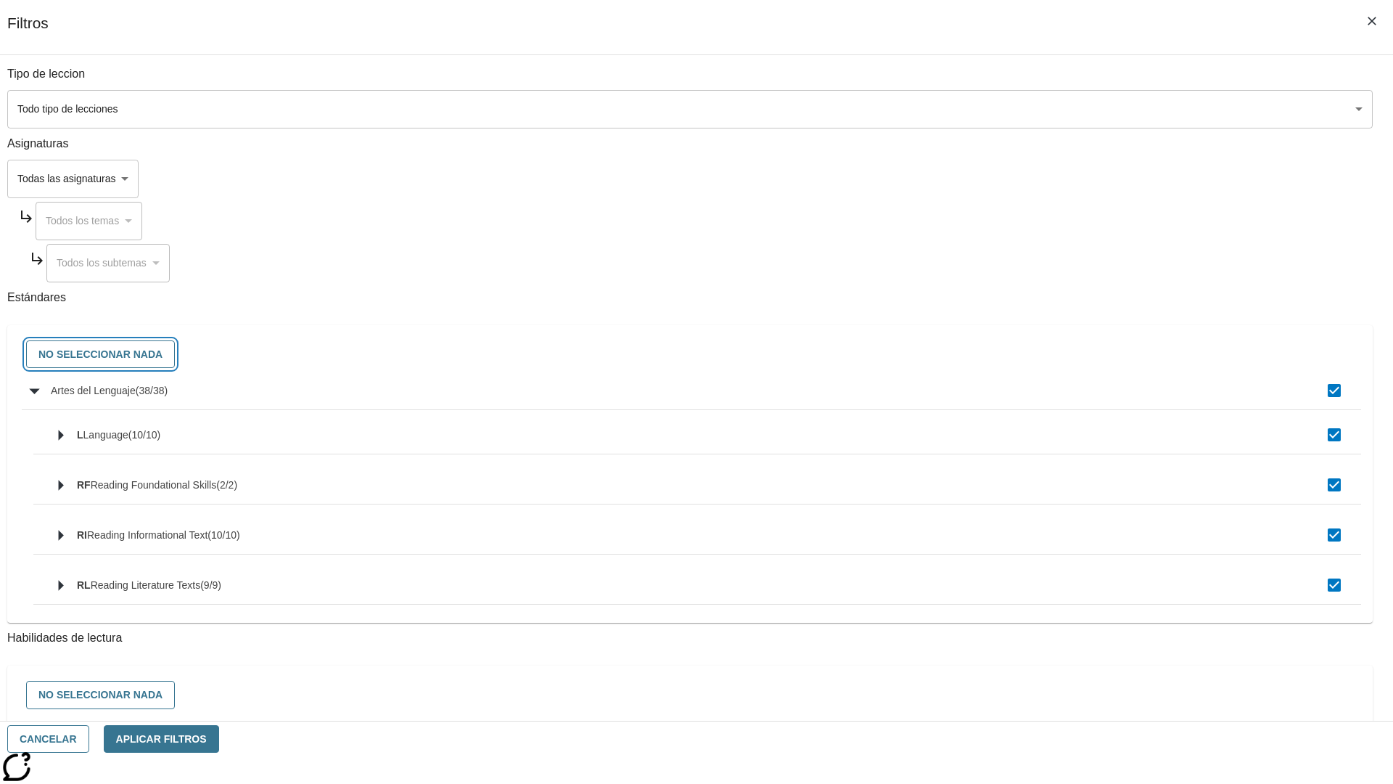
checkbox input "false"
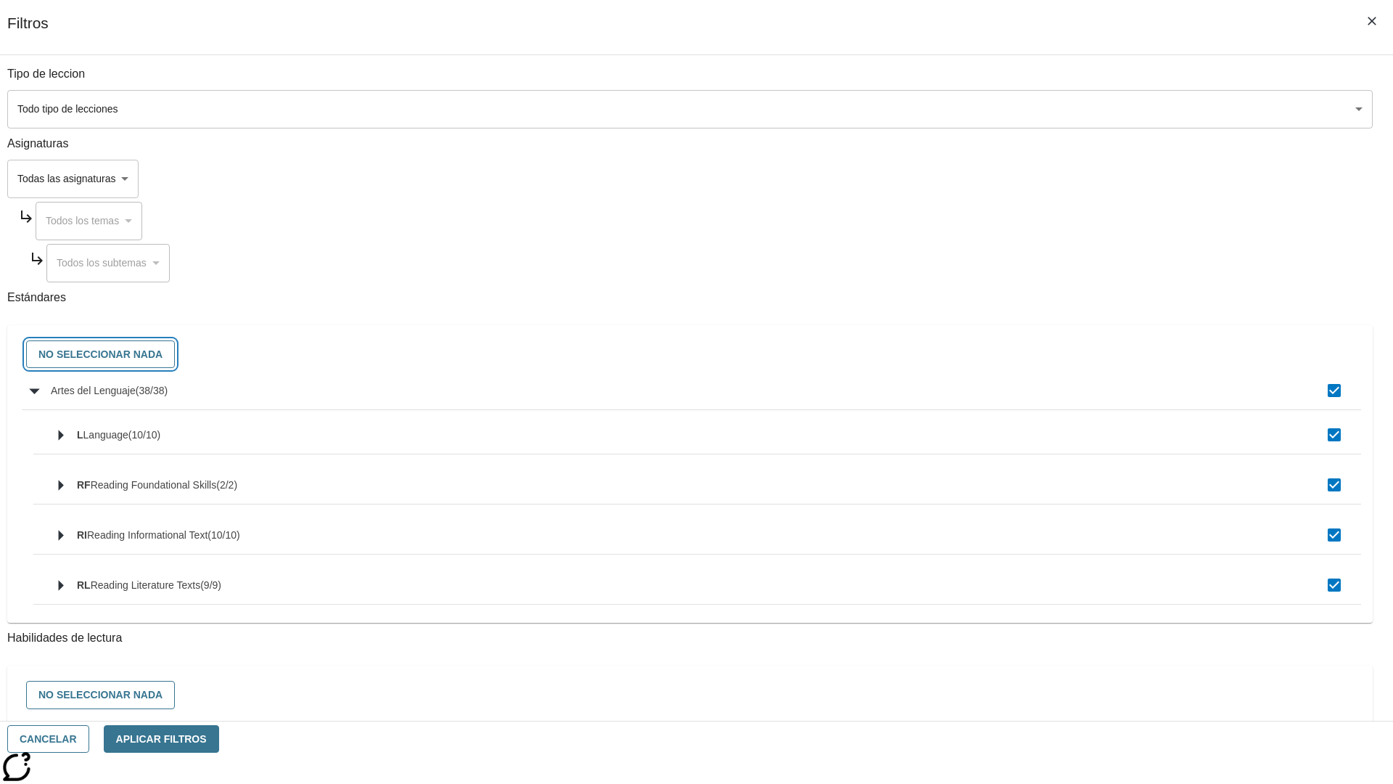
checkbox input "false"
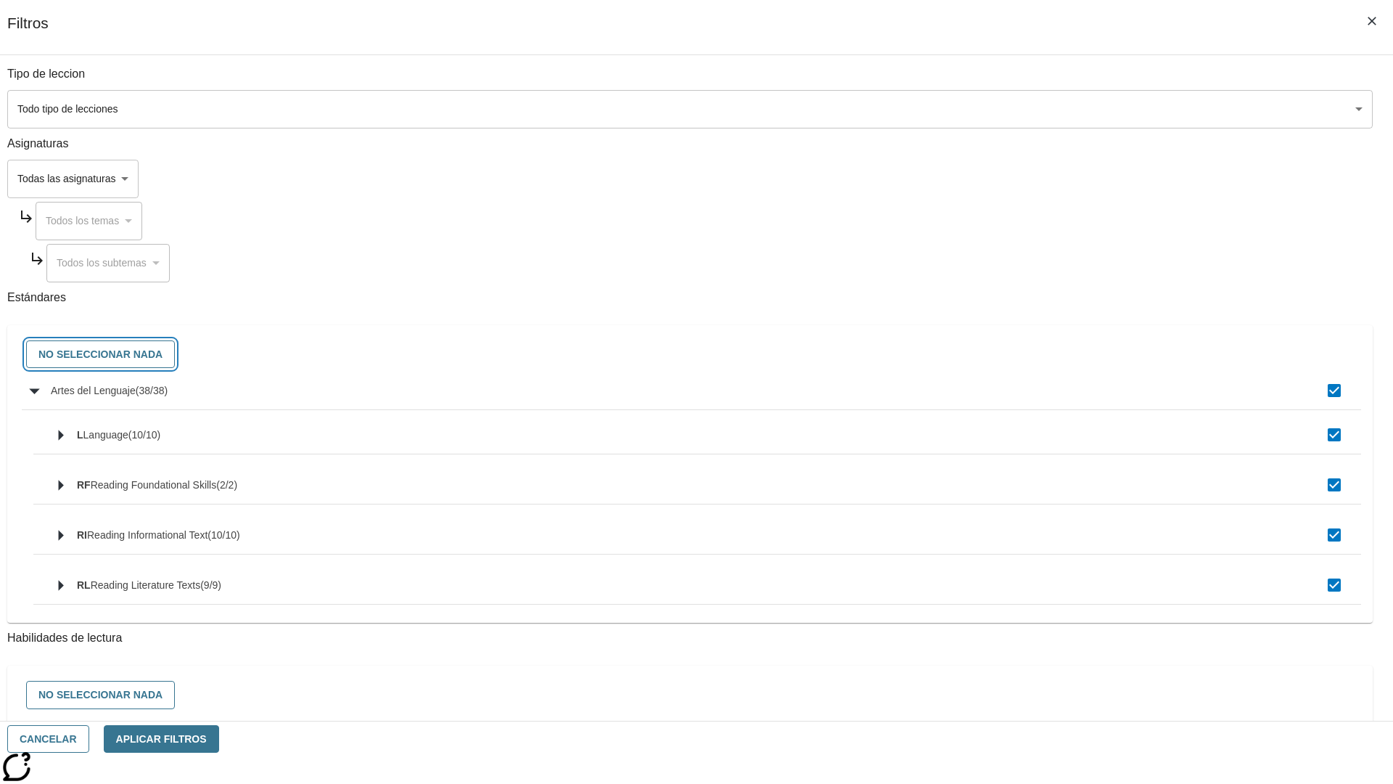
checkbox input "false"
click at [89, 739] on button "Cancelar" at bounding box center [48, 739] width 82 height 28
click at [105, 20] on icon "Portada" at bounding box center [111, 21] width 97 height 29
